Goal: Transaction & Acquisition: Obtain resource

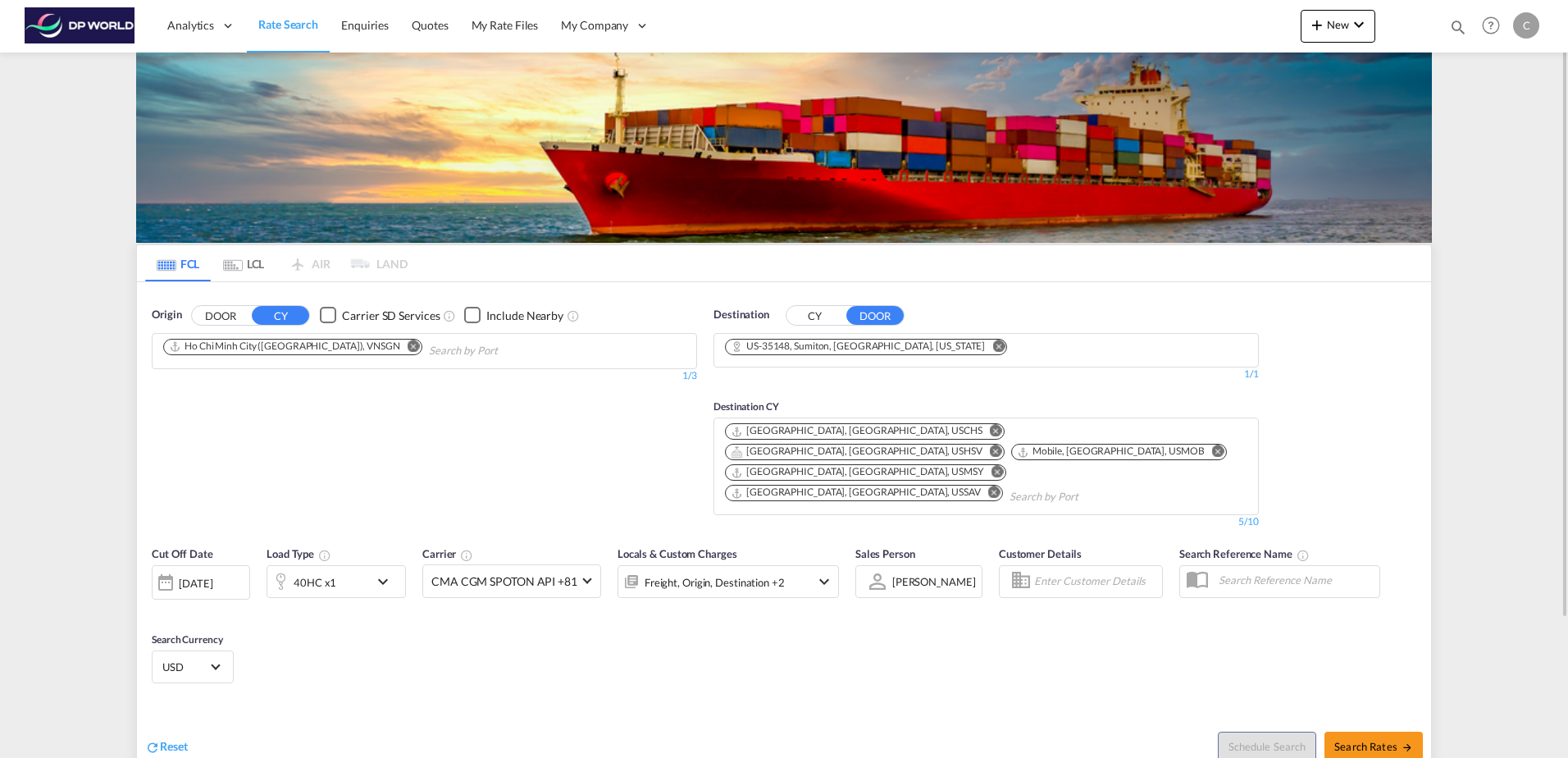
click at [408, 345] on md-icon "Remove" at bounding box center [414, 345] width 12 height 12
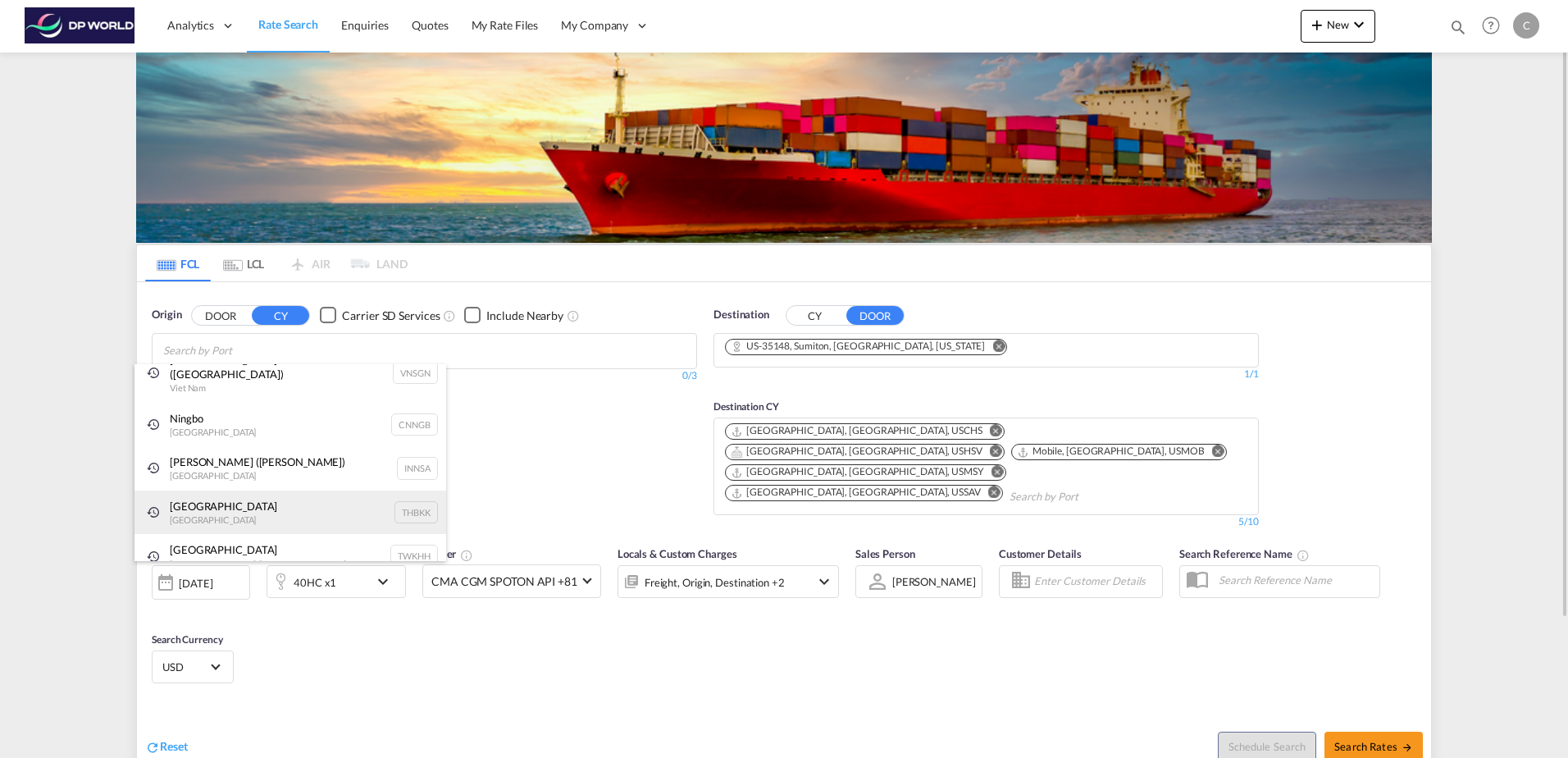
scroll to position [25, 0]
click at [243, 501] on div "[GEOGRAPHIC_DATA] [GEOGRAPHIC_DATA] THBKK" at bounding box center [290, 508] width 312 height 44
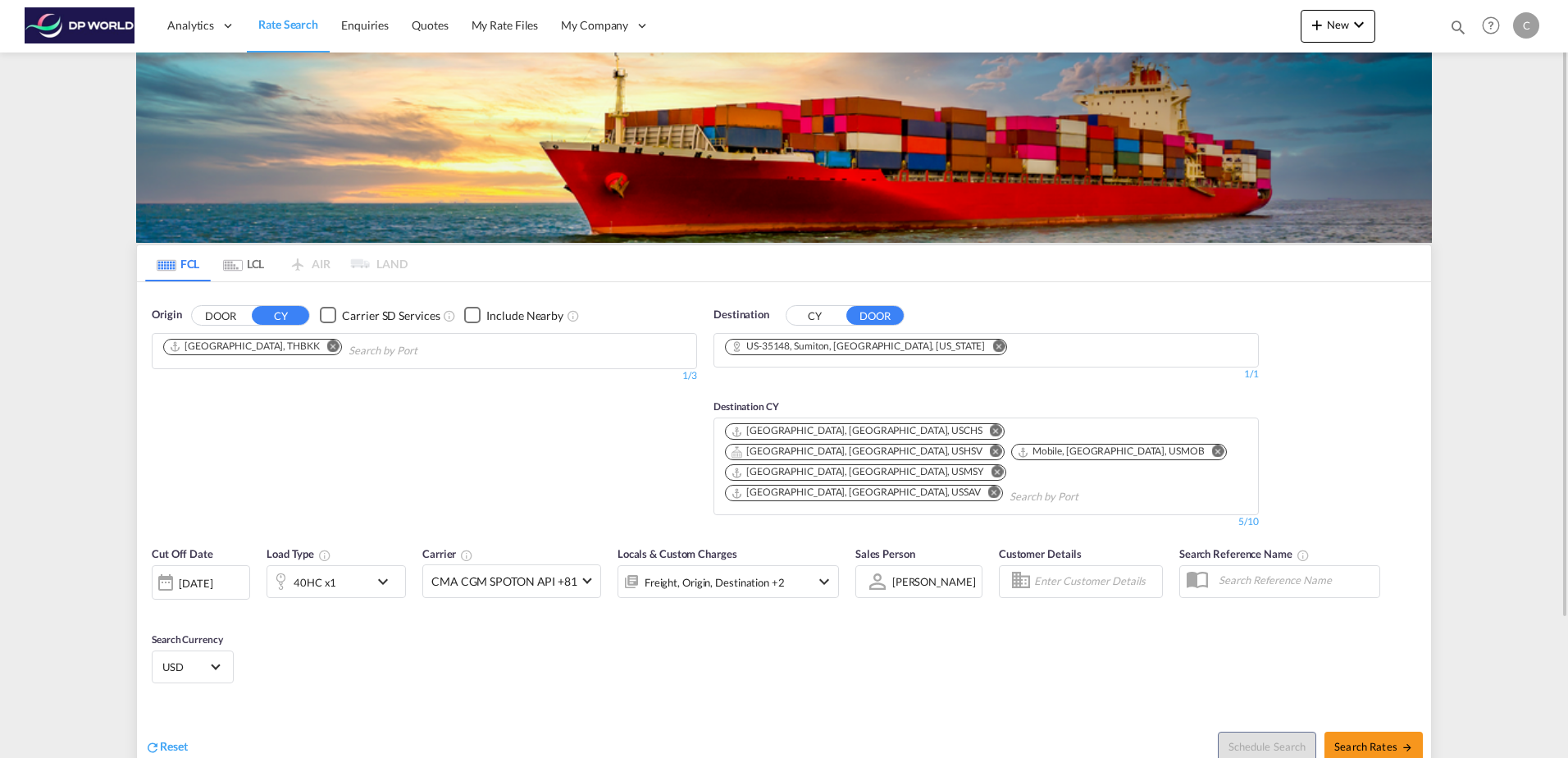
click at [992, 342] on md-icon "Remove" at bounding box center [998, 345] width 12 height 12
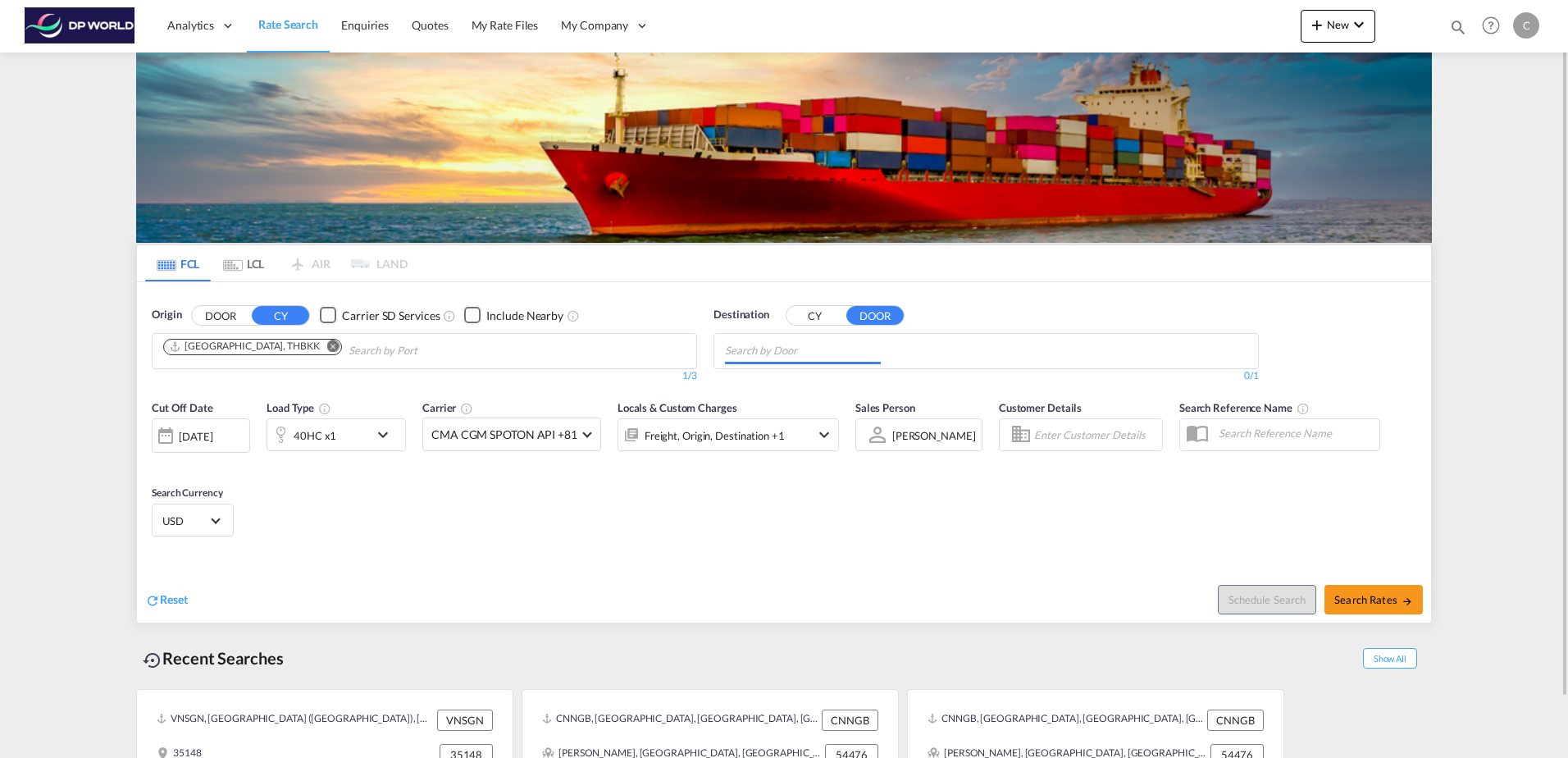
click at [817, 314] on button "CY" at bounding box center [815, 315] width 57 height 19
click at [781, 350] on body "Analytics Dashboard Rate Search Enquiries Quotes My Rate Files My Company" at bounding box center [784, 379] width 1568 height 758
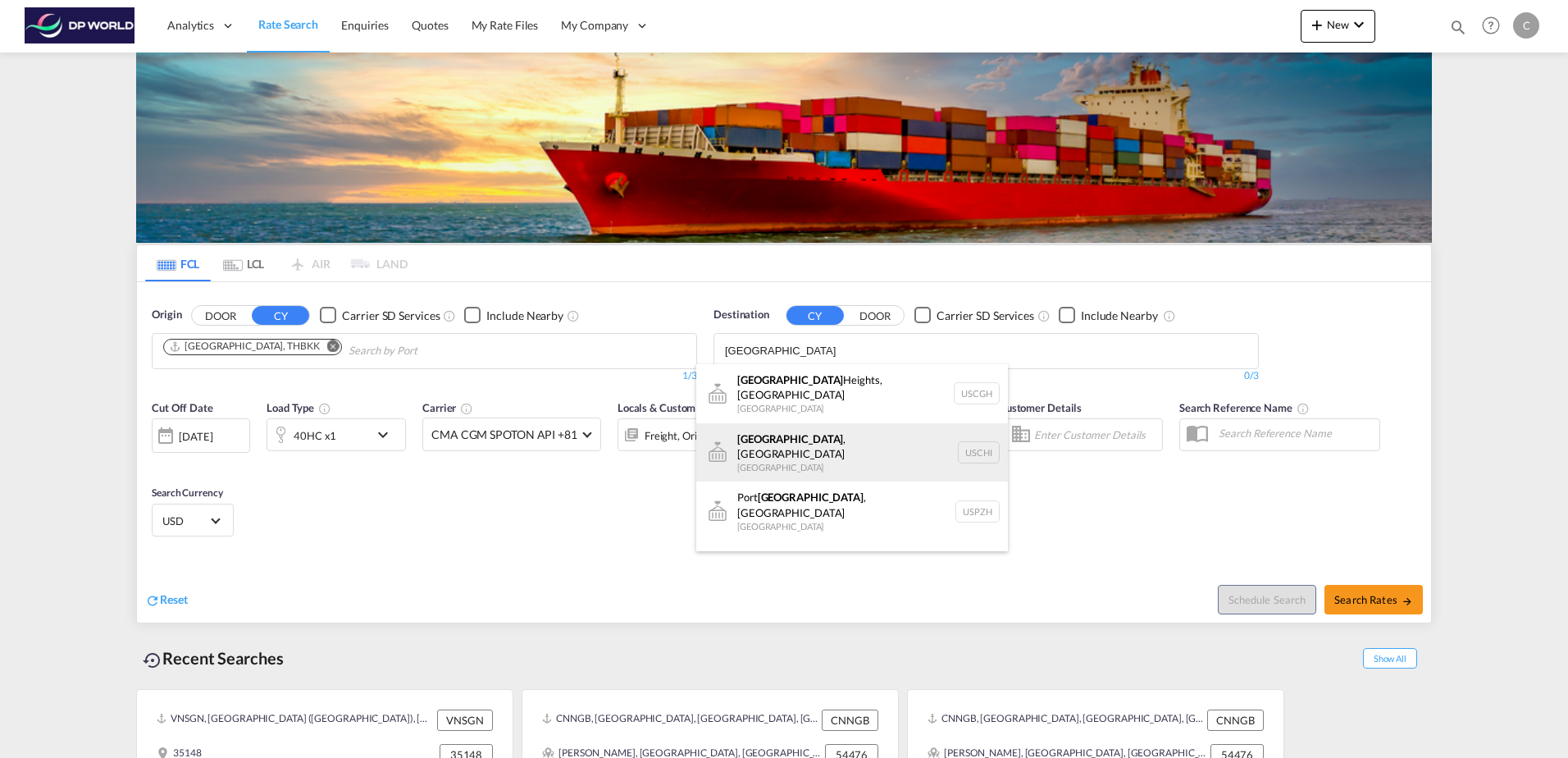
type input "[GEOGRAPHIC_DATA]"
click at [801, 425] on div "[GEOGRAPHIC_DATA] , [GEOGRAPHIC_DATA] [GEOGRAPHIC_DATA] [GEOGRAPHIC_DATA]" at bounding box center [852, 452] width 312 height 59
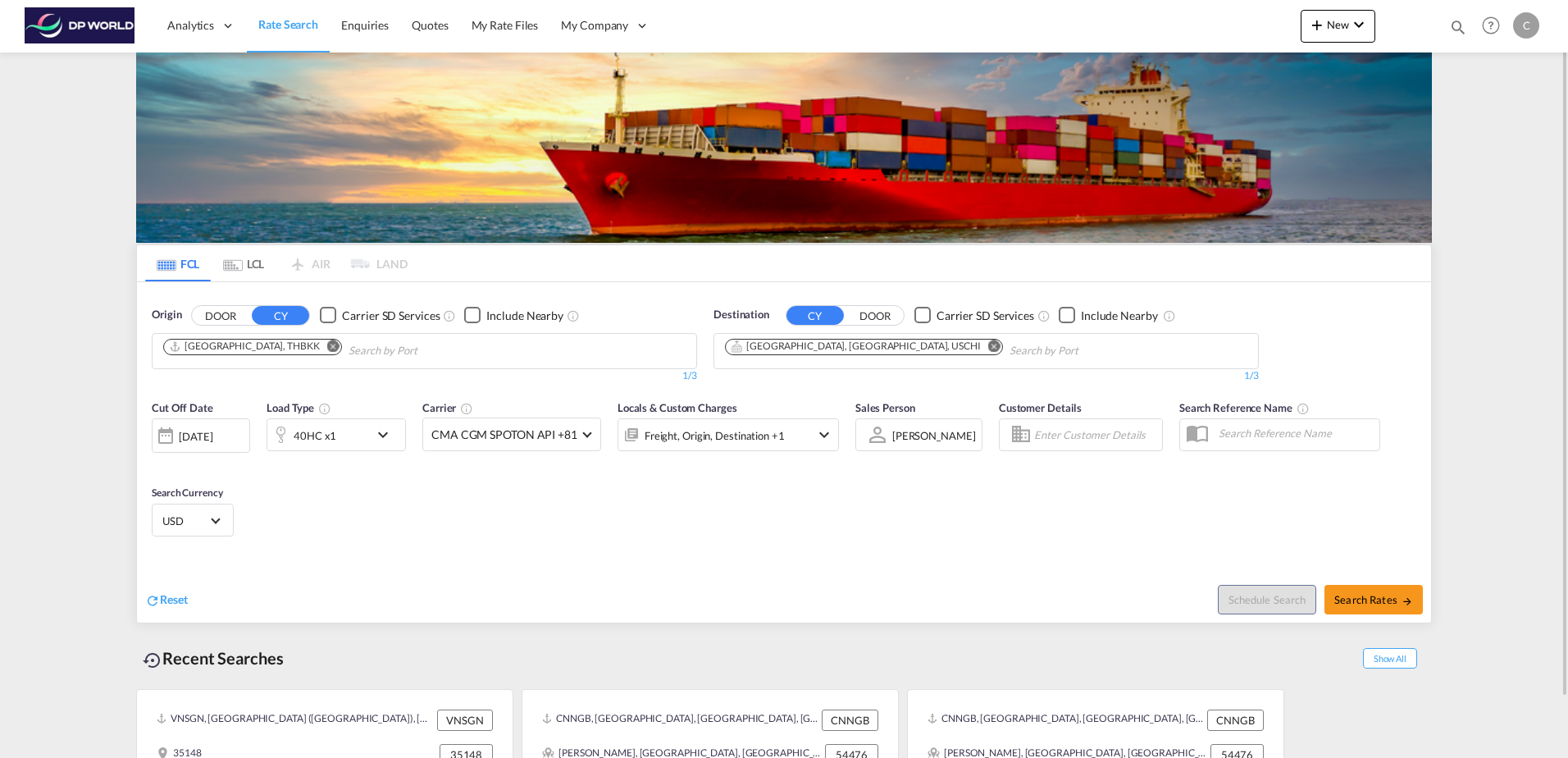
click at [238, 433] on div "[DATE]" at bounding box center [201, 436] width 98 height 34
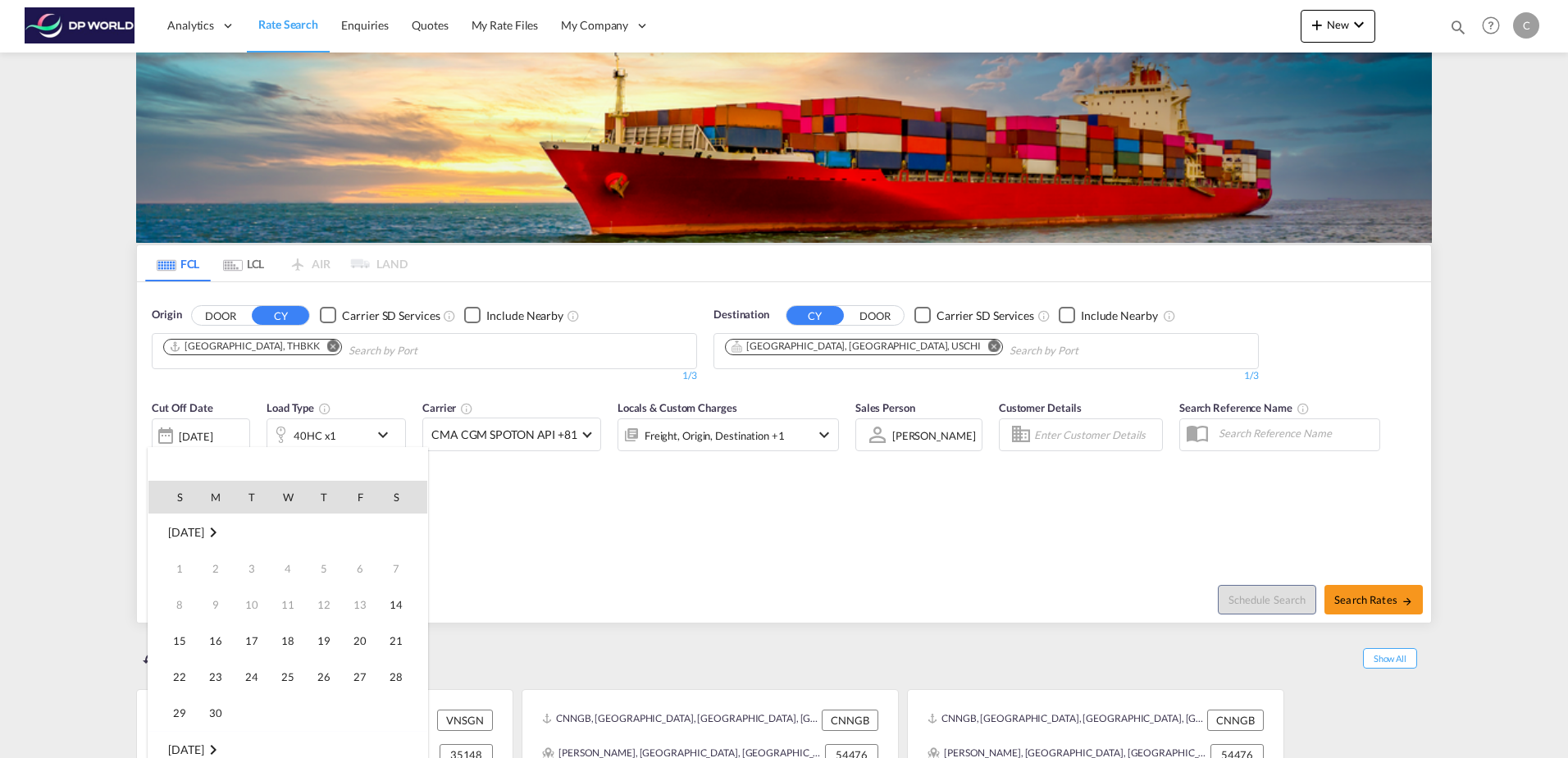
scroll to position [652, 0]
click at [211, 632] on span "15" at bounding box center [215, 640] width 32 height 32
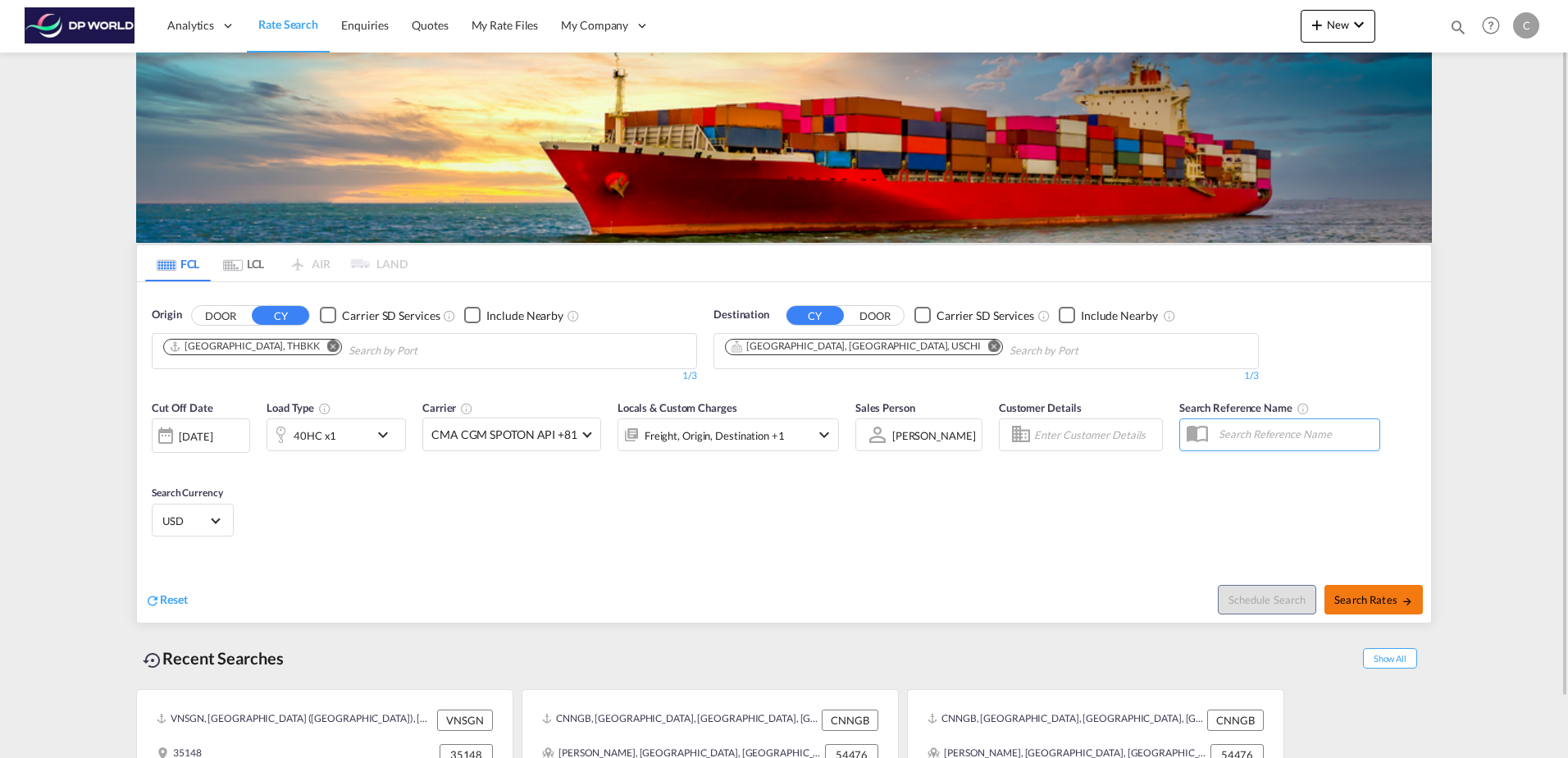
click at [1342, 587] on button "Search Rates" at bounding box center [1373, 599] width 98 height 30
type input "THBKK to USCHI / [DATE]"
